Goal: Check status: Check status

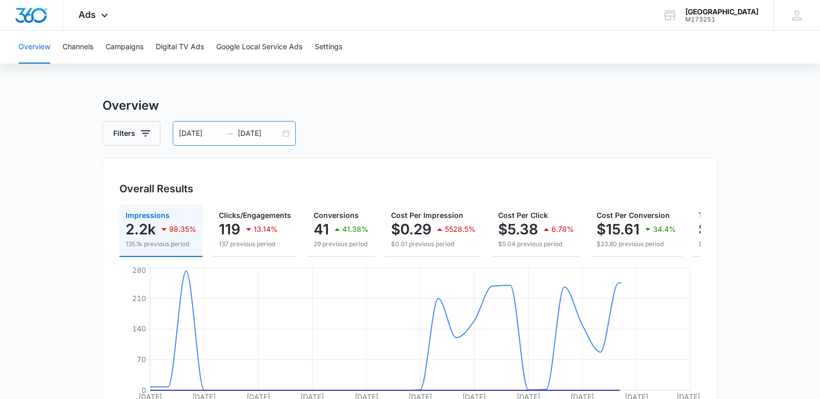
click at [286, 134] on div "[DATE] [DATE]" at bounding box center [234, 133] width 123 height 25
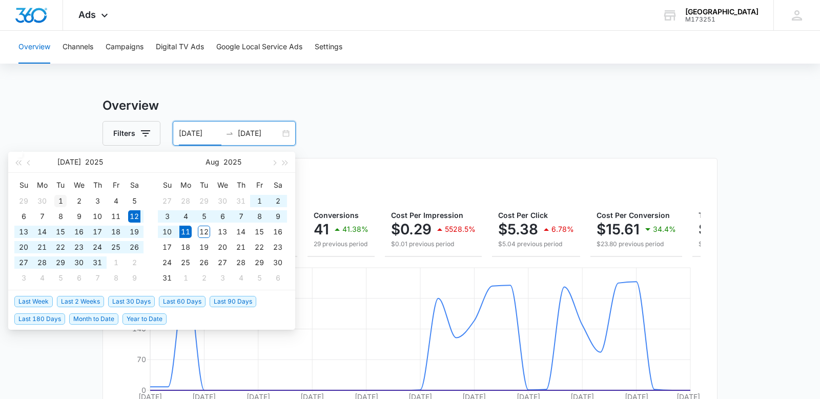
type input "[DATE]"
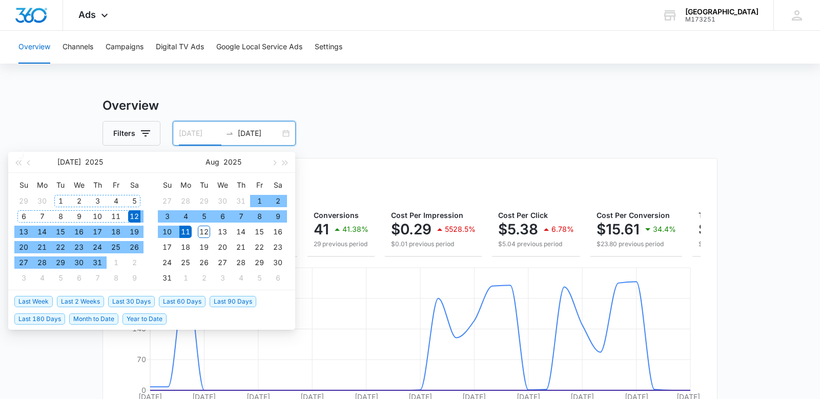
click at [63, 198] on div "1" at bounding box center [60, 201] width 12 height 12
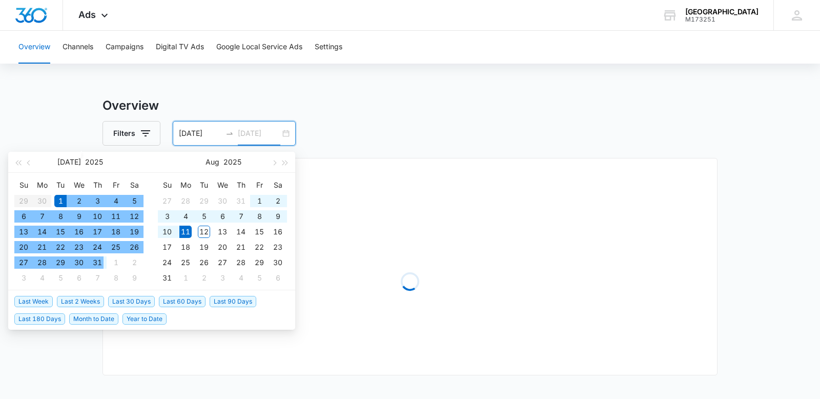
type input "[DATE]"
click at [98, 263] on div "31" at bounding box center [97, 262] width 12 height 12
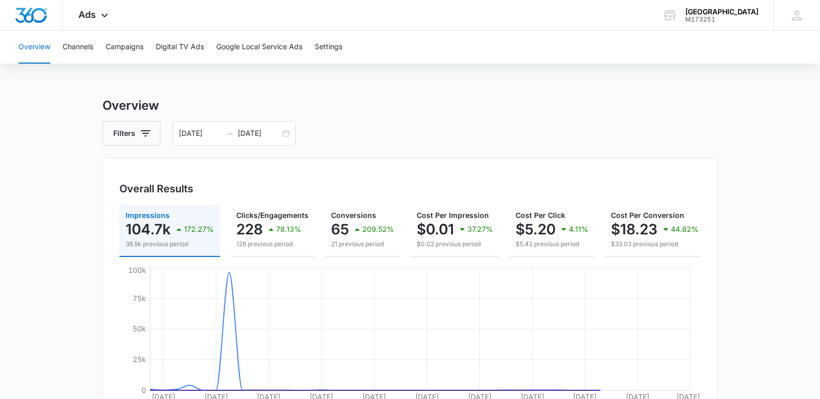
click at [448, 138] on div "Filters [DATE] [DATE]" at bounding box center [409, 133] width 615 height 25
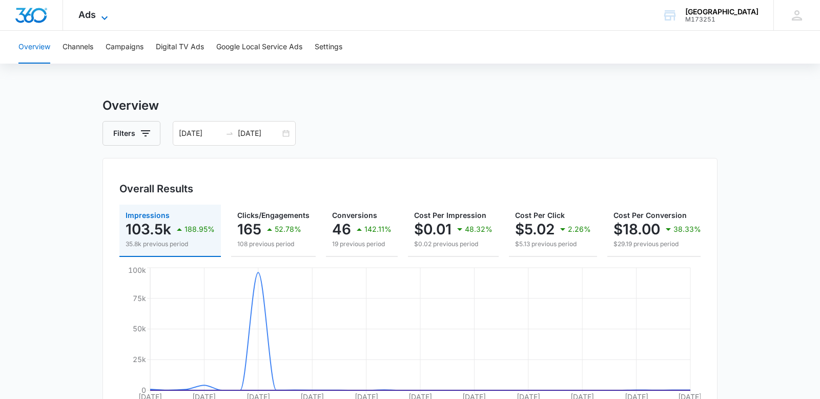
click at [88, 14] on span "Ads" at bounding box center [86, 14] width 17 height 11
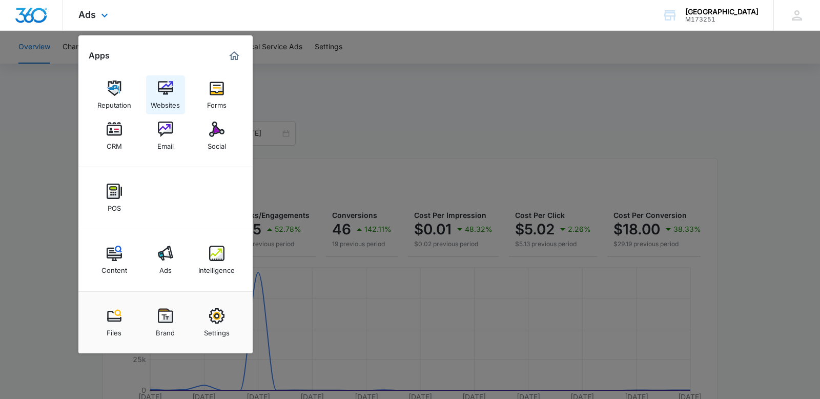
click at [164, 95] on img at bounding box center [165, 87] width 15 height 15
